Goal: Transaction & Acquisition: Book appointment/travel/reservation

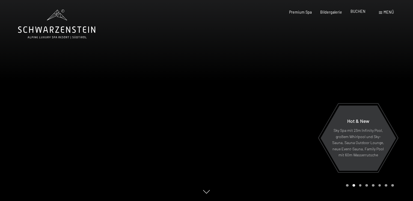
click at [358, 14] on span "BUCHEN" at bounding box center [357, 11] width 15 height 5
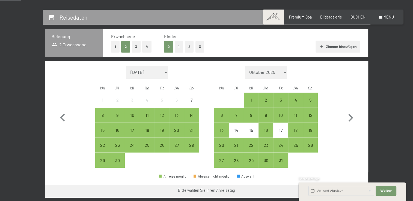
scroll to position [88, 0]
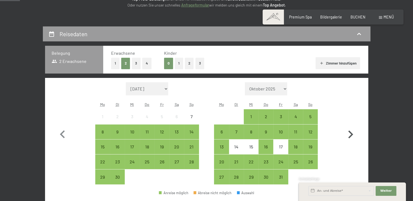
click at [350, 135] on icon "button" at bounding box center [350, 135] width 16 height 16
select select "[DATE]"
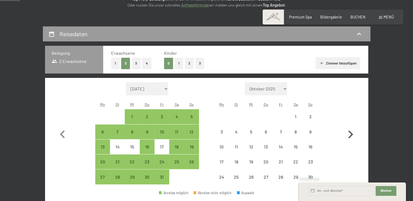
click at [350, 135] on icon "button" at bounding box center [350, 135] width 16 height 16
select select "[DATE]"
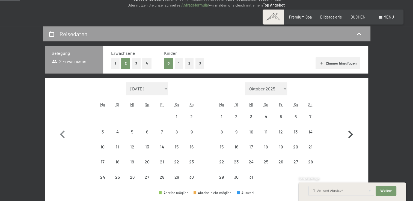
click at [350, 135] on icon "button" at bounding box center [350, 135] width 16 height 16
select select "[DATE]"
click at [350, 135] on icon "button" at bounding box center [350, 135] width 16 height 16
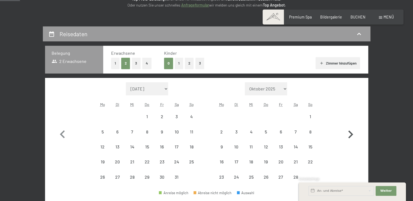
select select "[DATE]"
click at [350, 135] on icon "button" at bounding box center [350, 142] width 16 height 16
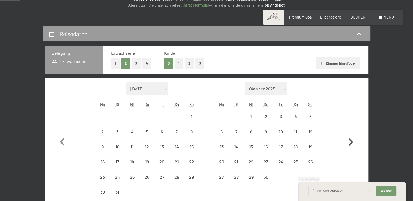
select select "[DATE]"
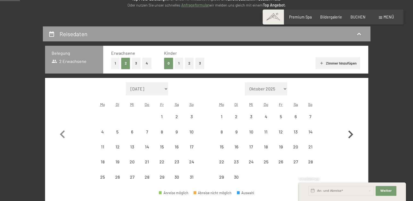
select select "[DATE]"
click at [350, 136] on icon "button" at bounding box center [350, 135] width 5 height 8
select select "[DATE]"
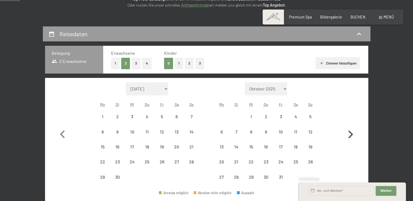
select select "[DATE]"
click at [192, 114] on span "Einwilligung Marketing*" at bounding box center [176, 115] width 45 height 5
click at [151, 114] on input "Einwilligung Marketing*" at bounding box center [147, 115] width 5 height 5
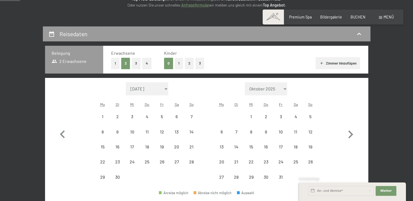
click at [191, 117] on span "Einwilligung Marketing*" at bounding box center [176, 115] width 45 height 5
click at [151, 117] on input "Einwilligung Marketing*" at bounding box center [147, 115] width 5 height 5
click at [191, 117] on span "Einwilligung Marketing*" at bounding box center [176, 115] width 45 height 5
checkbox input "true"
click at [62, 134] on icon "button" at bounding box center [63, 135] width 16 height 16
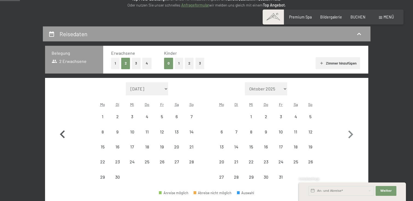
select select "[DATE]"
click at [62, 134] on icon "button" at bounding box center [63, 135] width 16 height 16
select select "[DATE]"
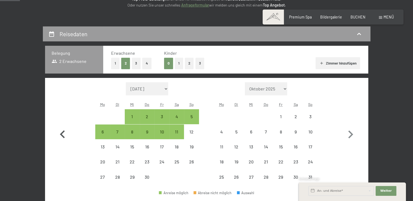
click at [62, 134] on icon "button" at bounding box center [63, 135] width 16 height 16
select select "[DATE]"
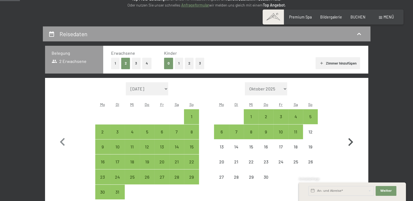
click at [349, 142] on icon "button" at bounding box center [350, 142] width 16 height 16
select select "[DATE]"
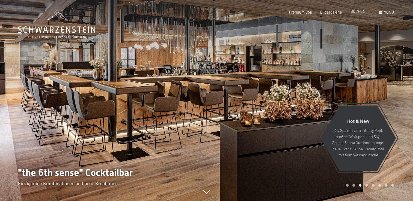
click at [358, 11] on span "BUCHEN" at bounding box center [357, 11] width 15 height 5
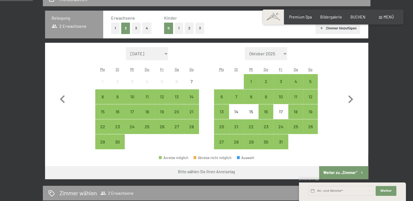
scroll to position [152, 0]
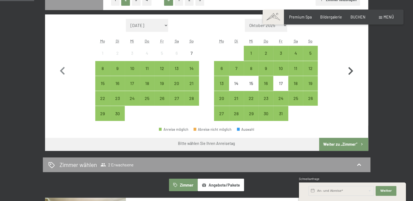
click at [350, 67] on icon "button" at bounding box center [350, 71] width 16 height 16
select select "[DATE]"
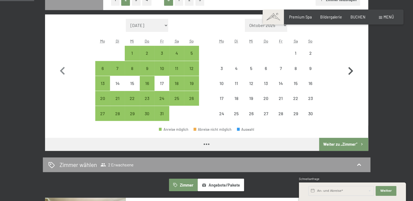
click at [350, 67] on icon "button" at bounding box center [350, 71] width 16 height 16
select select "[DATE]"
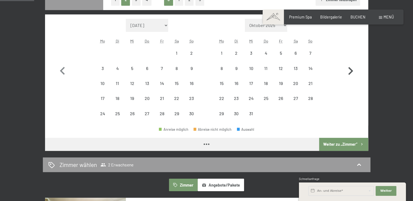
select select "[DATE]"
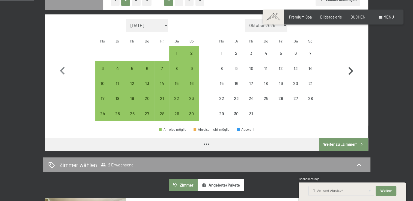
click at [350, 67] on icon "button" at bounding box center [350, 71] width 16 height 16
select select "[DATE]"
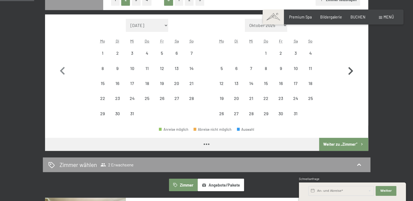
select select "[DATE]"
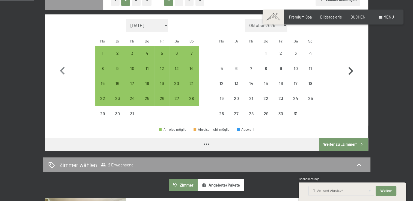
select select "[DATE]"
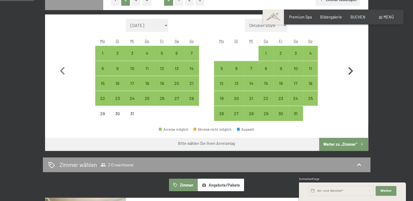
click at [350, 67] on icon "button" at bounding box center [350, 71] width 16 height 16
select select "[DATE]"
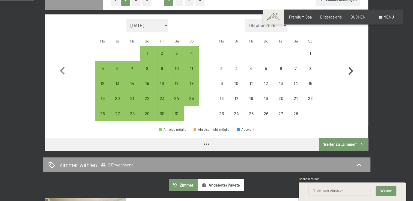
select select "[DATE]"
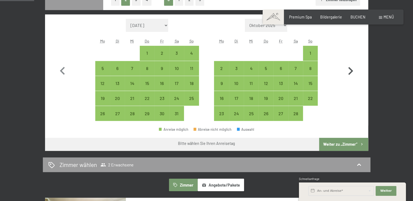
click at [350, 67] on icon "button" at bounding box center [350, 71] width 16 height 16
select select "[DATE]"
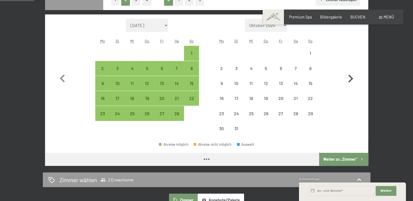
select select "[DATE]"
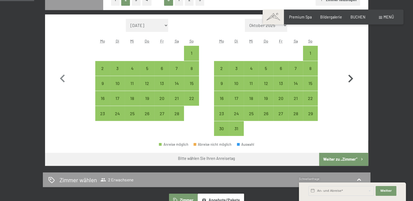
click at [350, 67] on button "button" at bounding box center [350, 78] width 16 height 118
select select "[DATE]"
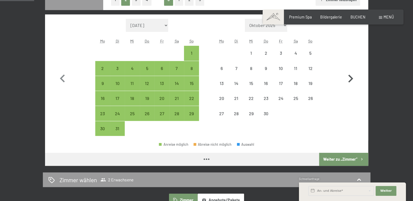
select select "[DATE]"
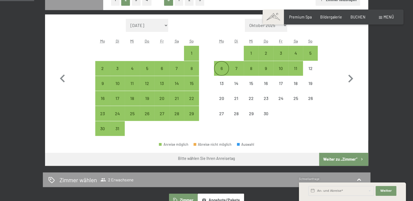
click at [219, 71] on div "6" at bounding box center [221, 73] width 14 height 14
select select "[DATE]"
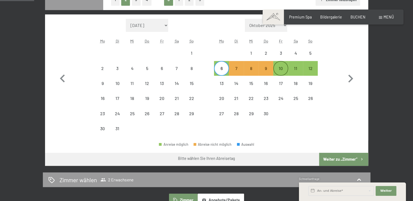
click at [280, 70] on div "10" at bounding box center [281, 73] width 14 height 14
select select "[DATE]"
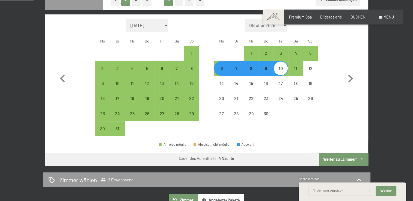
click at [350, 159] on button "Weiter zu „Zimmer“" at bounding box center [343, 159] width 49 height 13
select select "[DATE]"
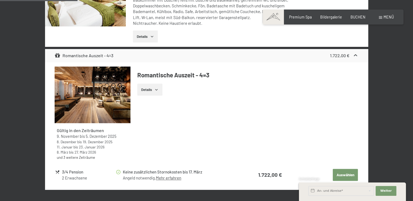
scroll to position [449, 0]
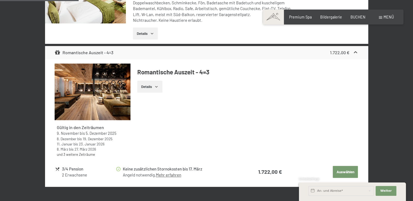
click at [154, 86] on button "Details" at bounding box center [149, 87] width 25 height 12
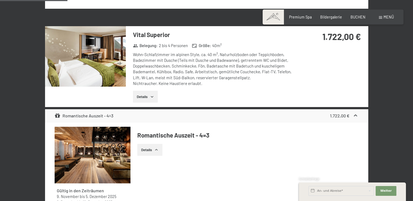
scroll to position [356, 0]
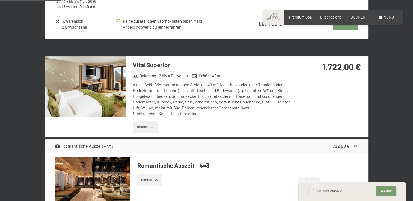
click at [153, 125] on icon "button" at bounding box center [152, 127] width 4 height 4
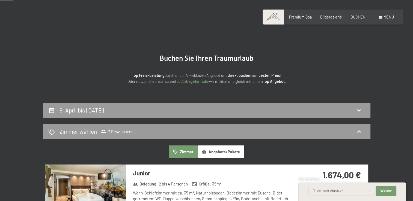
scroll to position [0, 0]
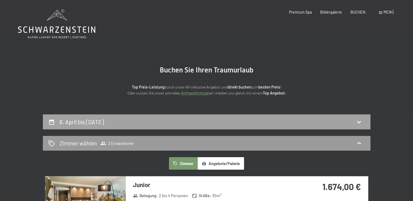
click at [358, 121] on icon at bounding box center [358, 122] width 7 height 7
select select "[DATE]"
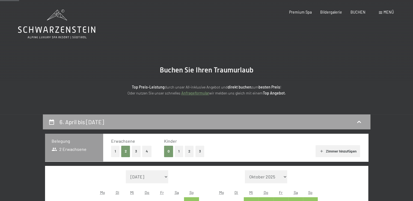
scroll to position [115, 0]
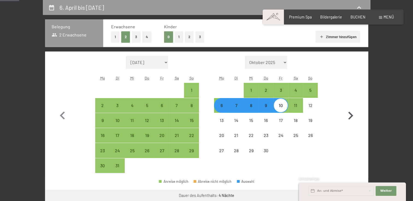
click at [350, 116] on icon "button" at bounding box center [350, 116] width 16 height 16
select select "[DATE]"
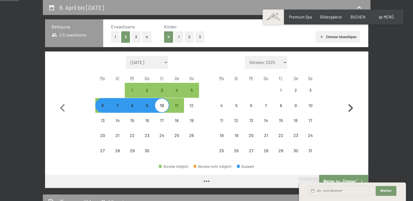
select select "[DATE]"
click at [220, 153] on div "25" at bounding box center [221, 156] width 14 height 14
select select "[DATE]"
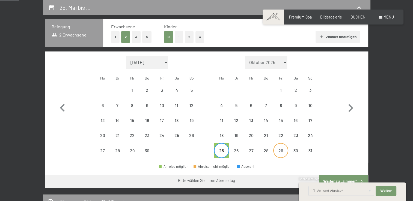
click at [276, 153] on div "29" at bounding box center [281, 156] width 14 height 14
select select "[DATE]"
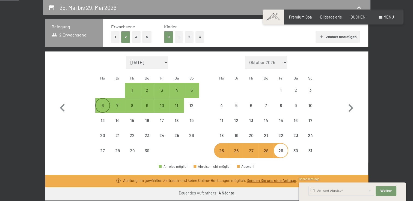
click at [97, 107] on div "6" at bounding box center [103, 110] width 14 height 14
select select "[DATE]"
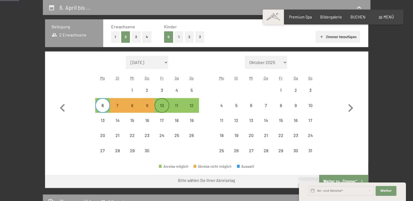
click at [161, 104] on div "10" at bounding box center [162, 110] width 14 height 14
select select "[DATE]"
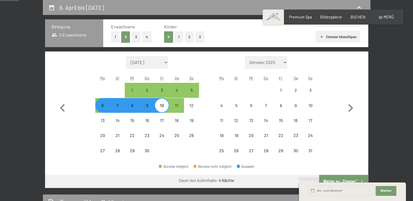
click at [349, 179] on div "Schnellanfrage" at bounding box center [352, 179] width 107 height 5
click at [343, 181] on div "Schnellanfrage" at bounding box center [352, 179] width 107 height 5
click at [394, 192] on button "Weiter Adressfelder ausblenden" at bounding box center [385, 191] width 21 height 10
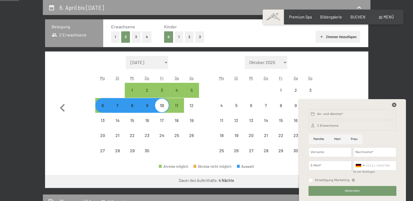
click at [394, 104] on icon at bounding box center [394, 105] width 4 height 4
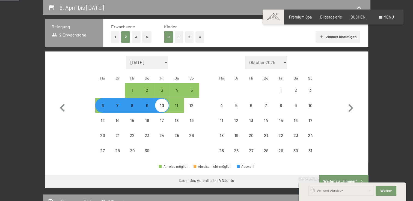
click at [345, 178] on div "Schnellanfrage" at bounding box center [352, 179] width 107 height 5
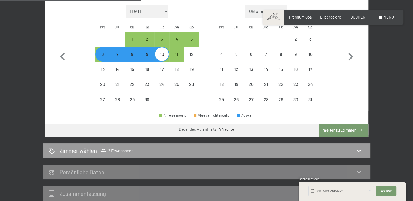
scroll to position [170, 0]
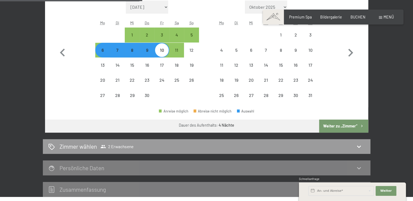
click at [337, 126] on button "Weiter zu „Zimmer“" at bounding box center [343, 126] width 49 height 13
select select "[DATE]"
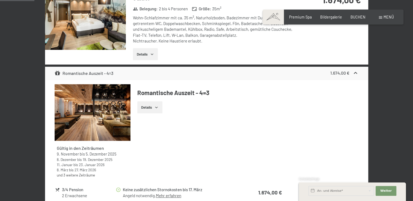
scroll to position [196, 0]
